Goal: Navigation & Orientation: Find specific page/section

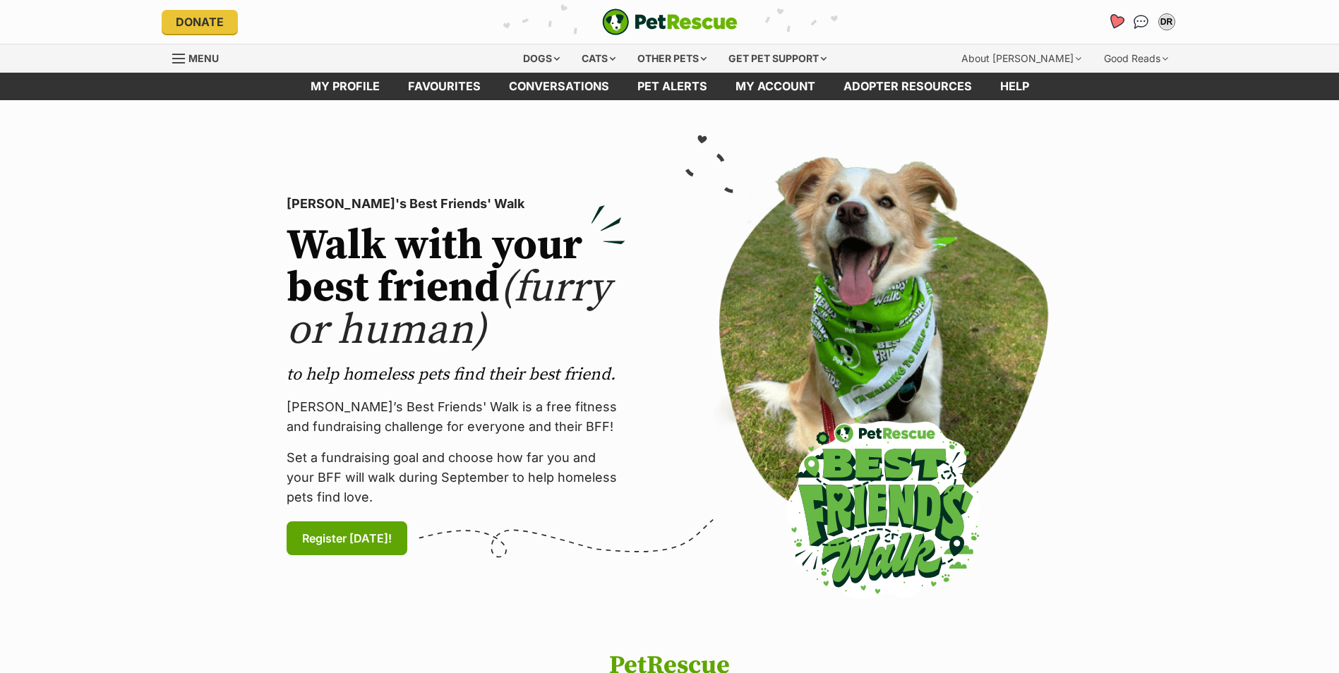
click at [1115, 14] on icon "Favourites" at bounding box center [1115, 22] width 19 height 18
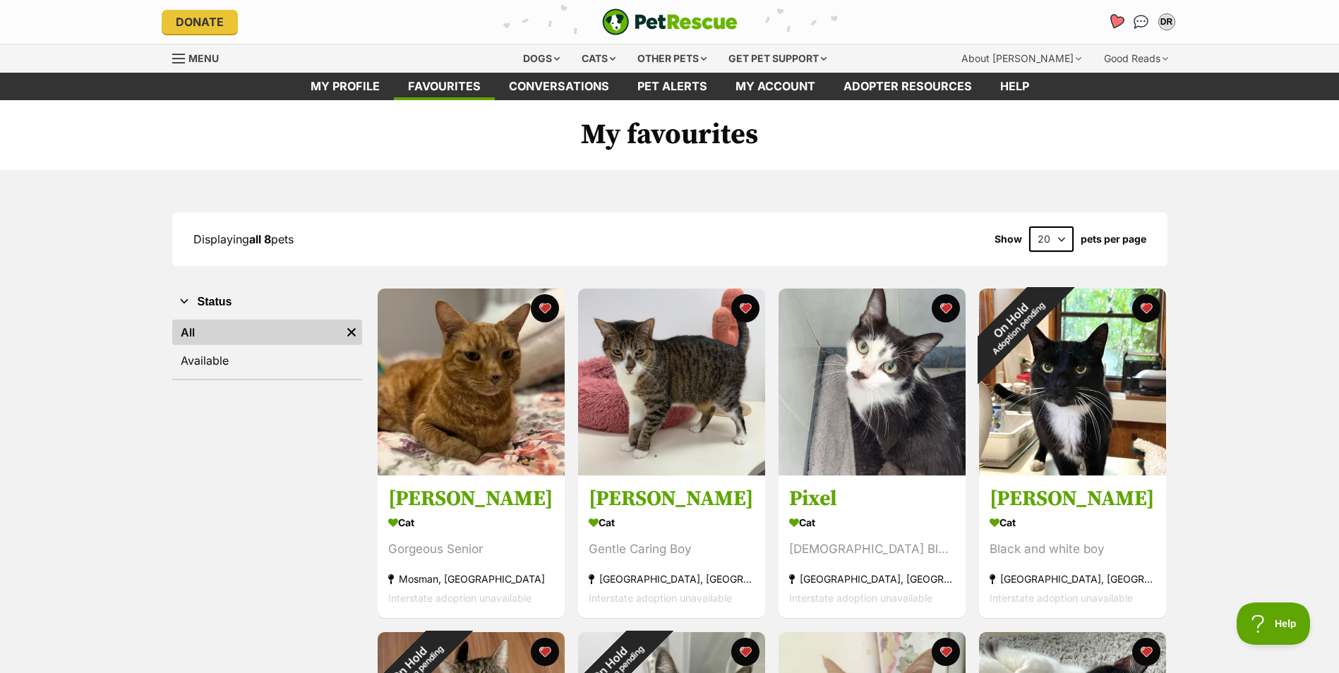
click at [1109, 20] on icon "Favourites" at bounding box center [1115, 22] width 19 height 18
click at [1119, 18] on icon "Favourites" at bounding box center [1115, 21] width 17 height 16
